Goal: Information Seeking & Learning: Learn about a topic

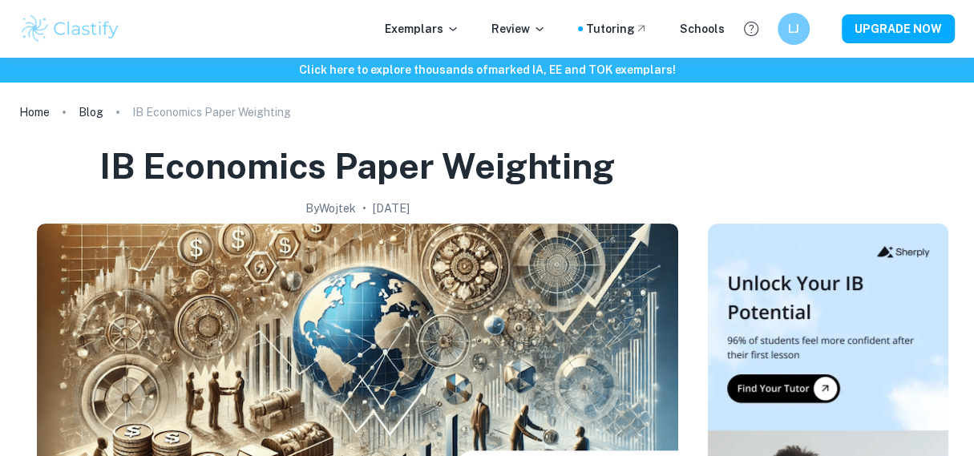
click at [305, 212] on h2 "By [PERSON_NAME]" at bounding box center [330, 209] width 50 height 18
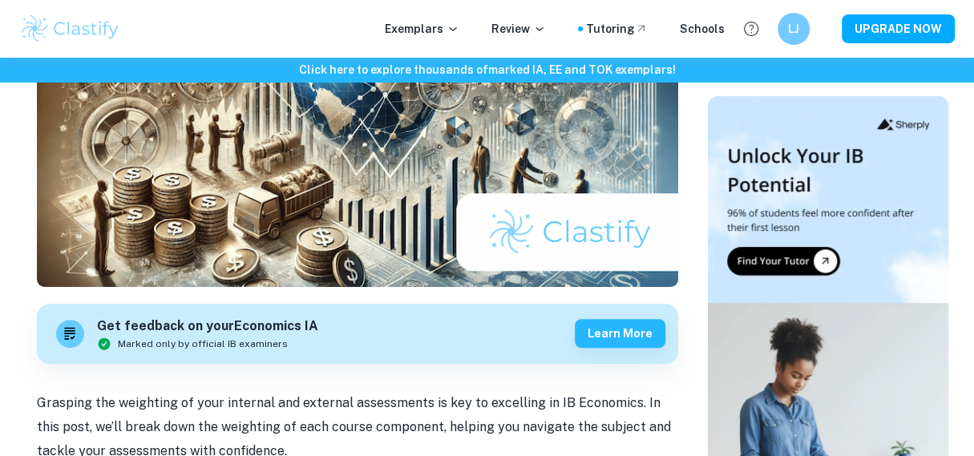
scroll to position [321, 0]
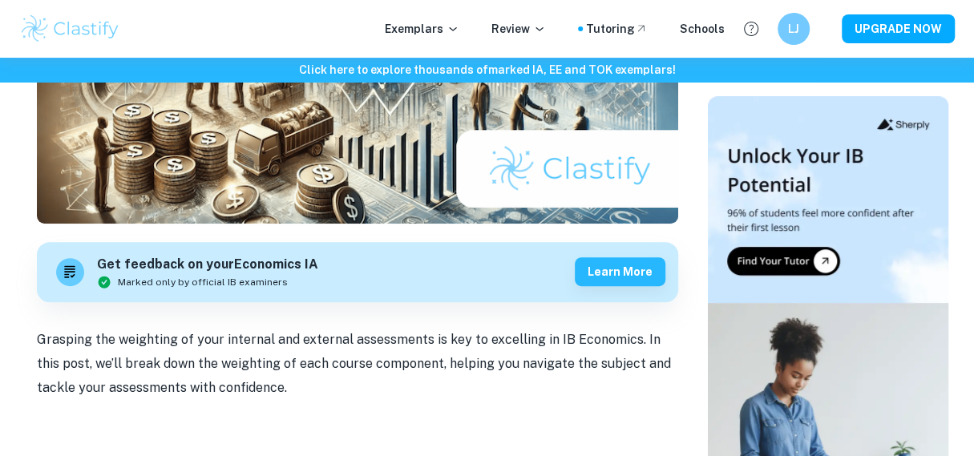
click at [498, 179] on img at bounding box center [357, 63] width 641 height 321
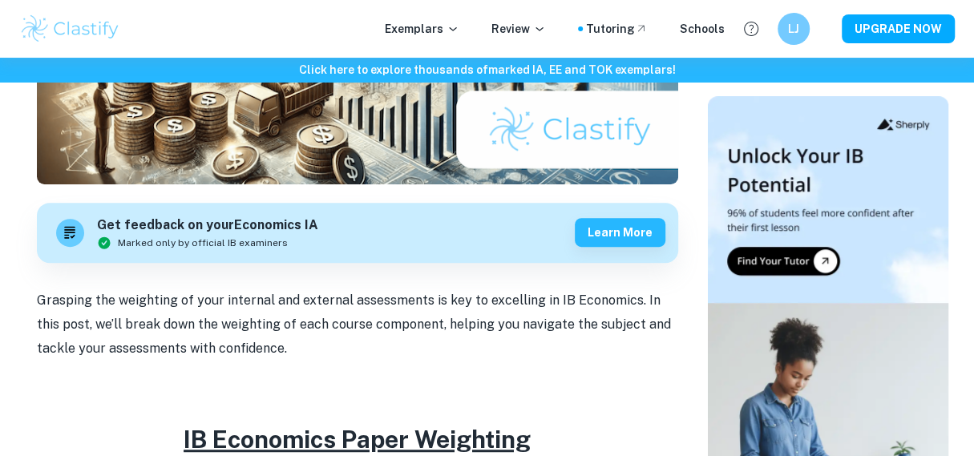
scroll to position [481, 0]
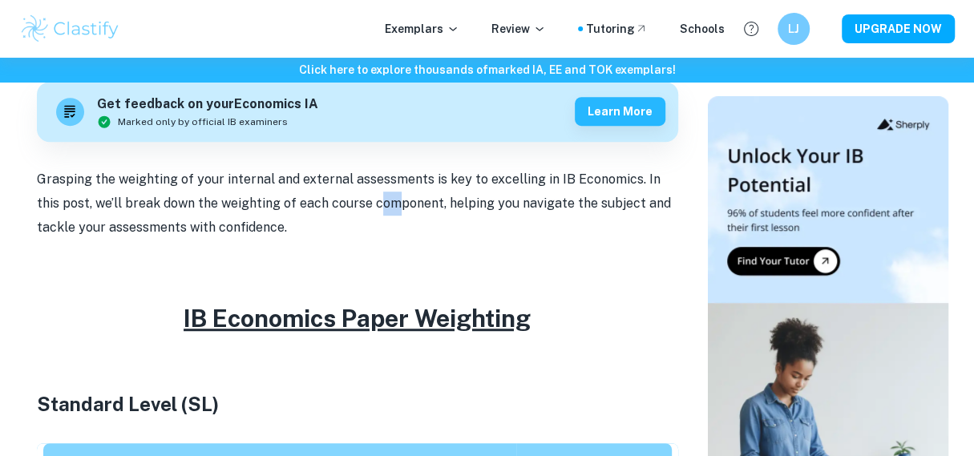
click at [353, 202] on p "Grasping the weighting of your internal and external assessments is key to exce…" at bounding box center [357, 204] width 641 height 73
click at [328, 189] on p "Grasping the weighting of your internal and external assessments is key to exce…" at bounding box center [357, 204] width 641 height 73
click at [357, 196] on p "Grasping the weighting of your internal and external assessments is key to exce…" at bounding box center [357, 204] width 641 height 73
click at [372, 229] on p "Grasping the weighting of your internal and external assessments is key to exce…" at bounding box center [357, 204] width 641 height 73
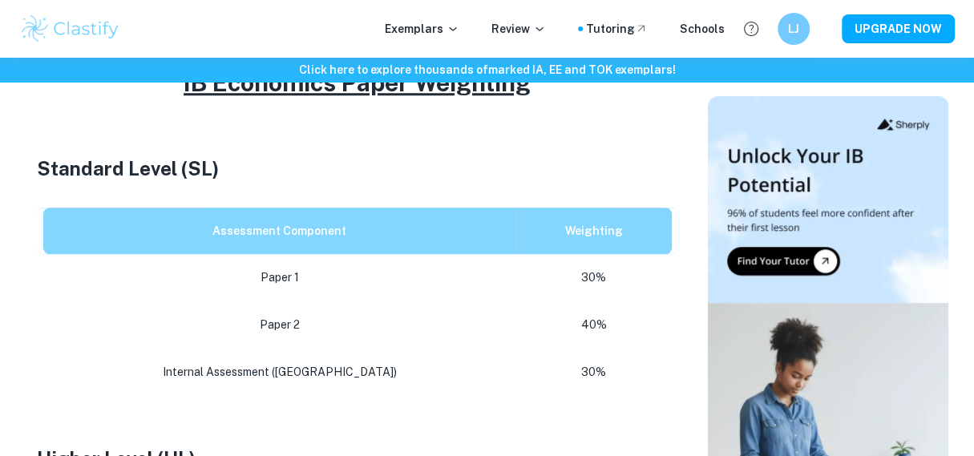
scroll to position [721, 0]
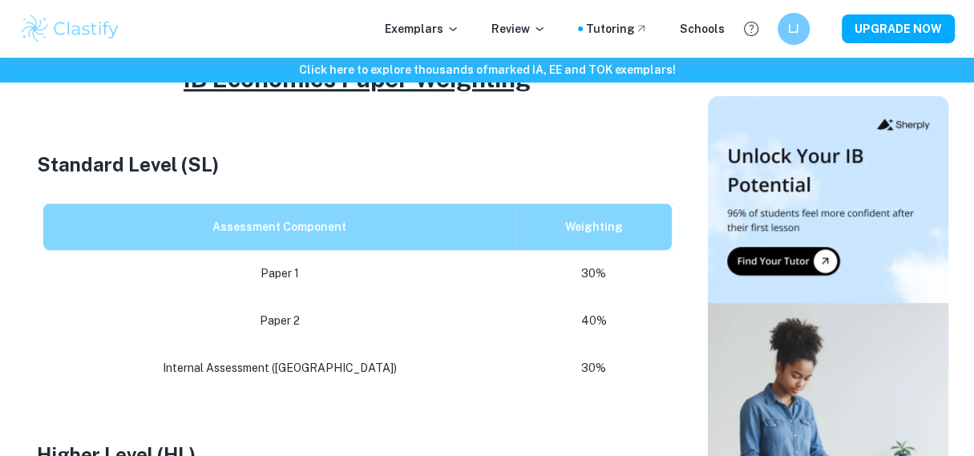
drag, startPoint x: 380, startPoint y: 237, endPoint x: 402, endPoint y: 233, distance: 22.0
click at [401, 233] on th "Assessment Component" at bounding box center [276, 227] width 479 height 47
click at [365, 370] on p "Internal Assessment ([GEOGRAPHIC_DATA])" at bounding box center [279, 368] width 447 height 22
drag, startPoint x: 586, startPoint y: 370, endPoint x: 535, endPoint y: 372, distance: 51.3
click at [575, 370] on p "30%" at bounding box center [594, 368] width 130 height 22
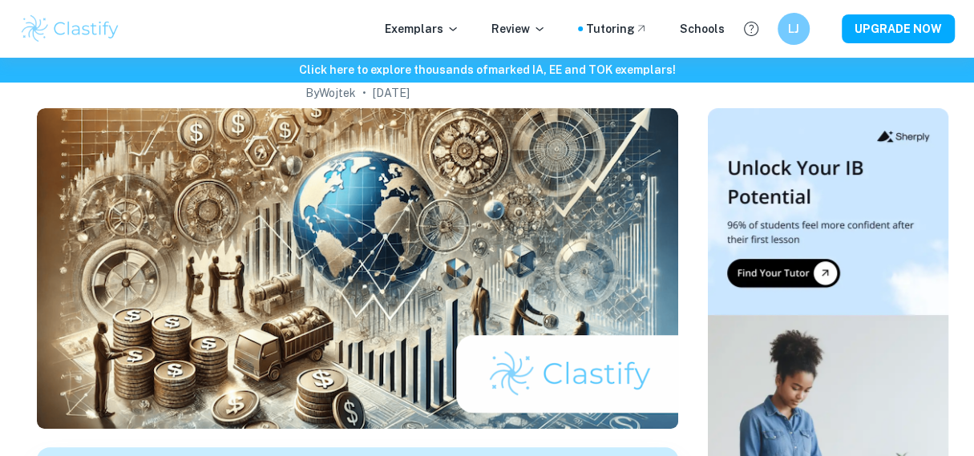
scroll to position [0, 0]
